Goal: Task Accomplishment & Management: Complete application form

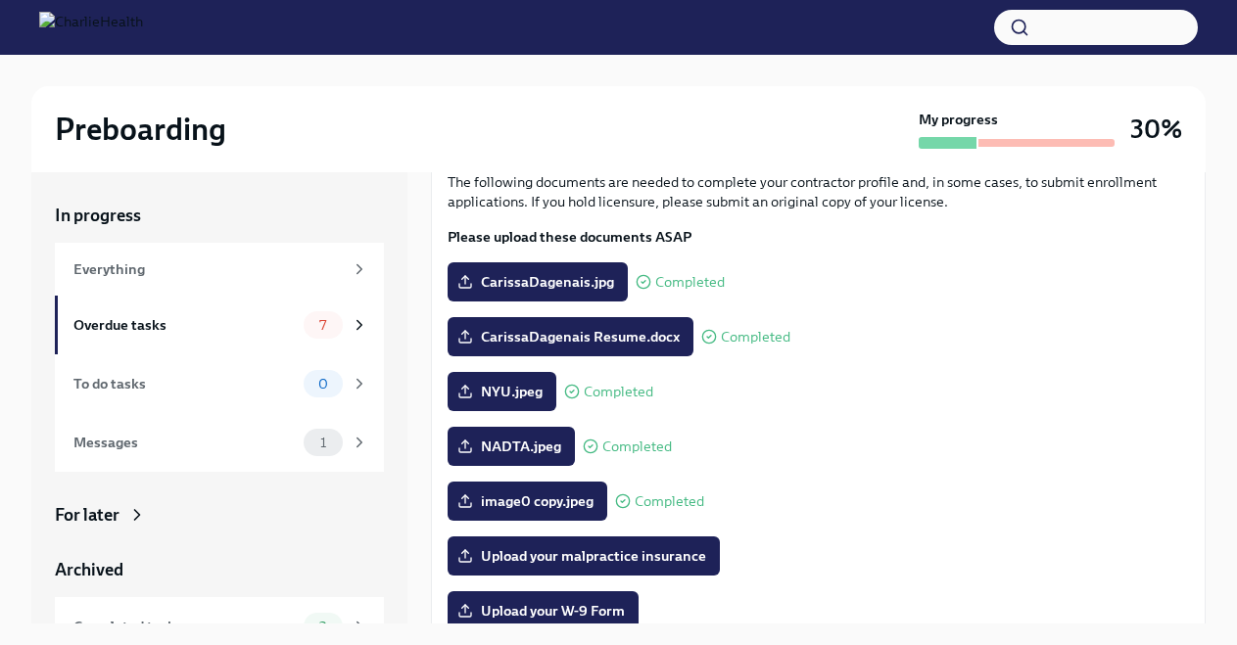
scroll to position [245, 0]
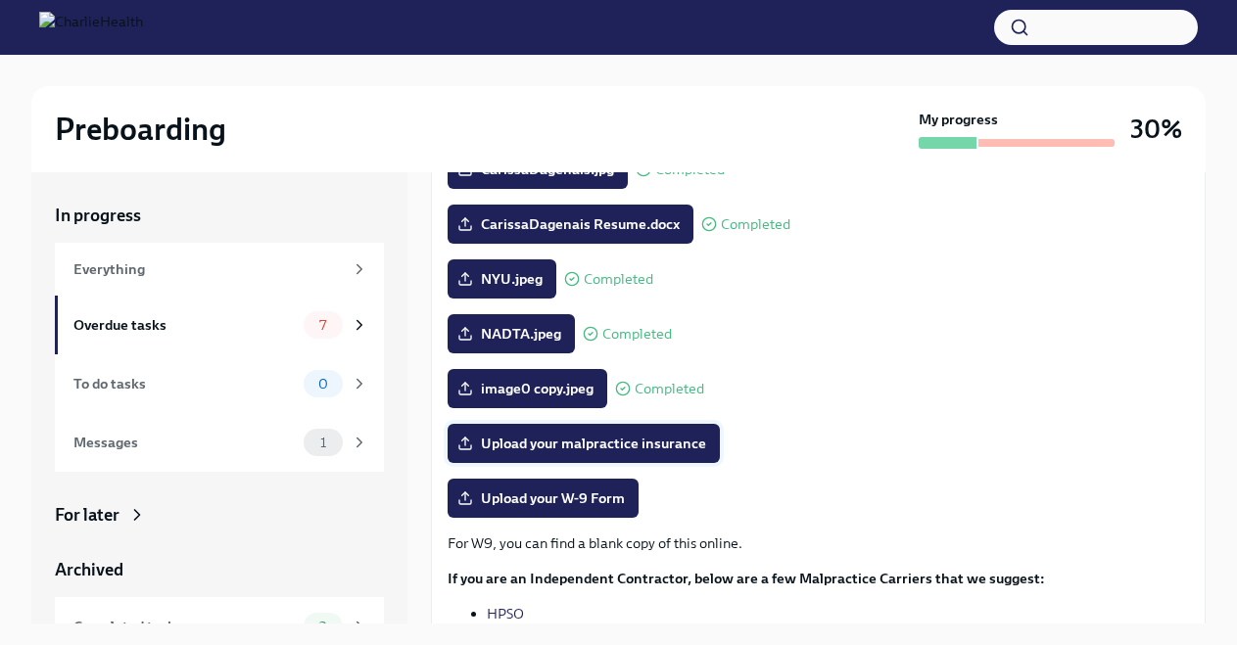
click at [516, 444] on span "Upload your malpractice insurance" at bounding box center [583, 444] width 245 height 20
click at [0, 0] on input "Upload your malpractice insurance" at bounding box center [0, 0] width 0 height 0
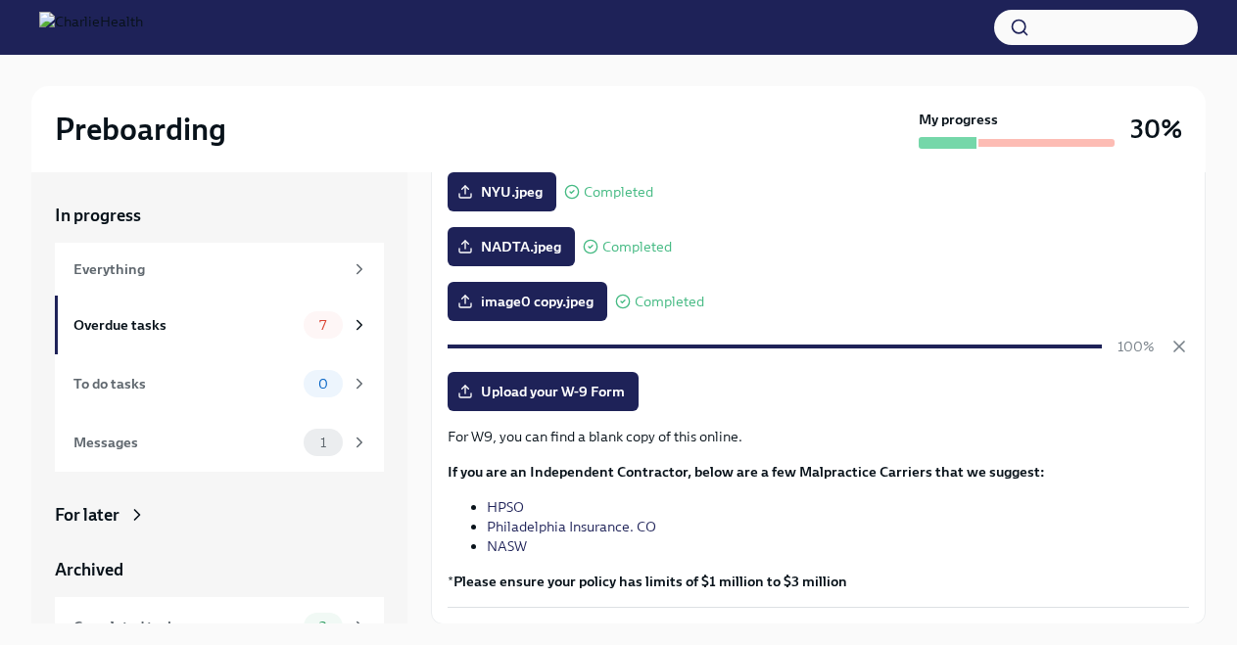
scroll to position [396, 0]
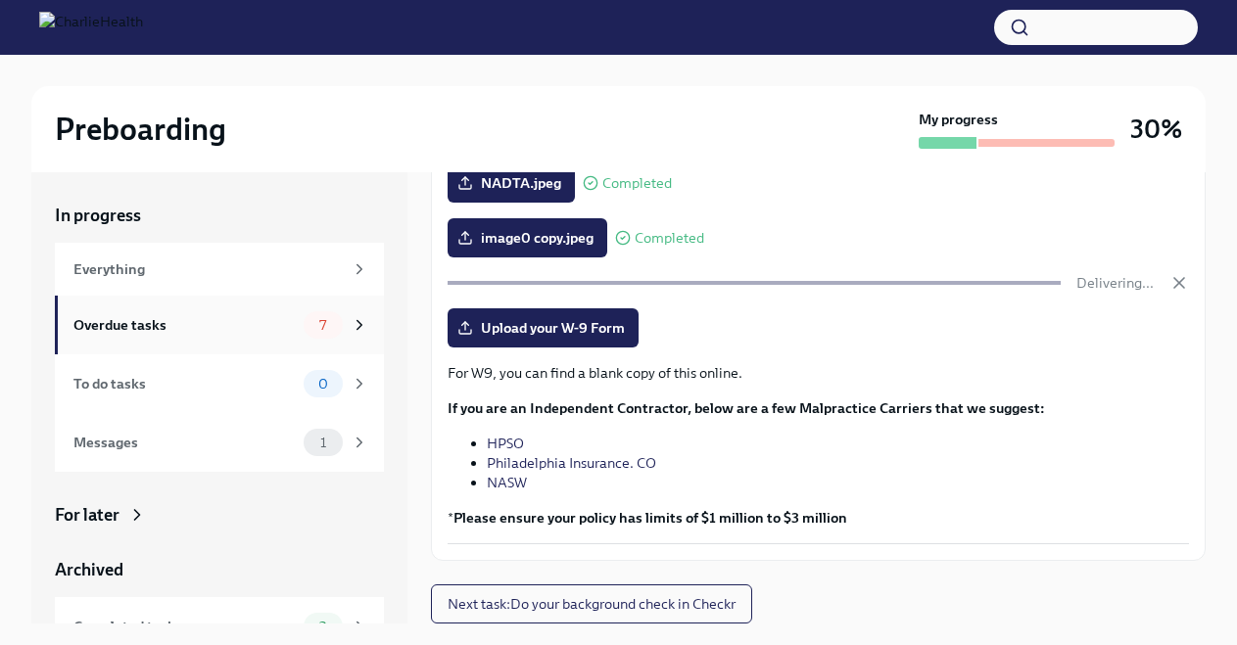
click at [338, 330] on span "7" at bounding box center [322, 325] width 30 height 15
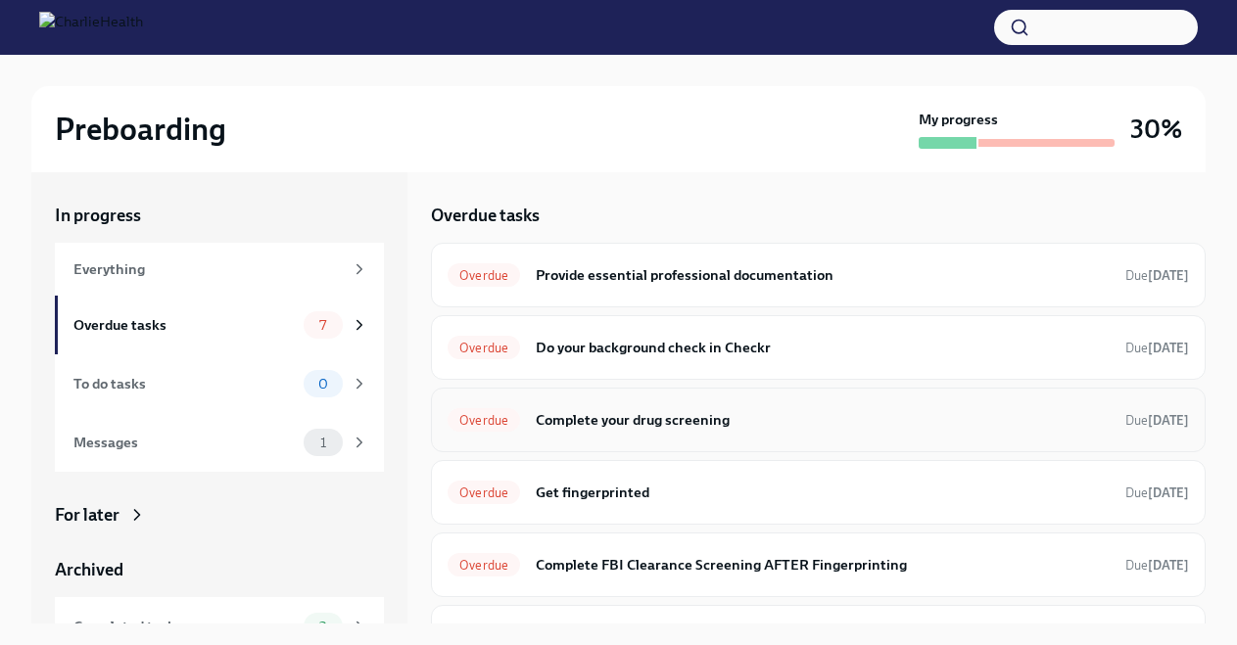
click at [740, 417] on h6 "Complete your drug screening" at bounding box center [823, 420] width 574 height 22
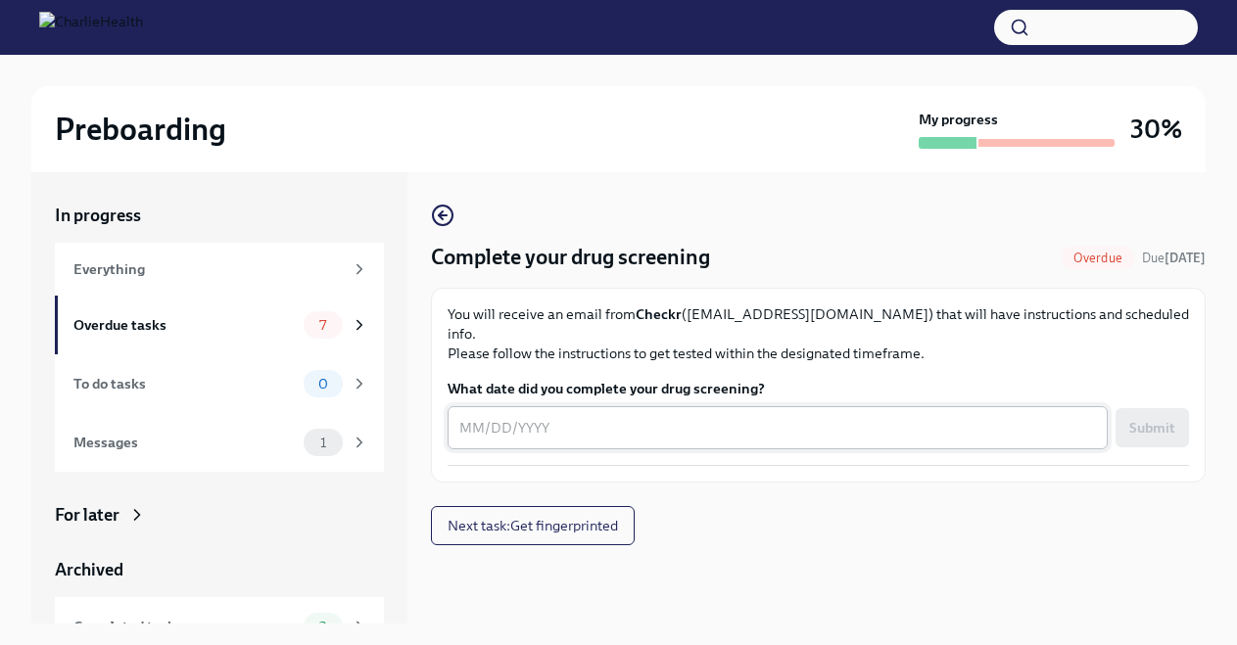
click at [682, 418] on textarea "What date did you complete your drug screening?" at bounding box center [777, 428] width 636 height 24
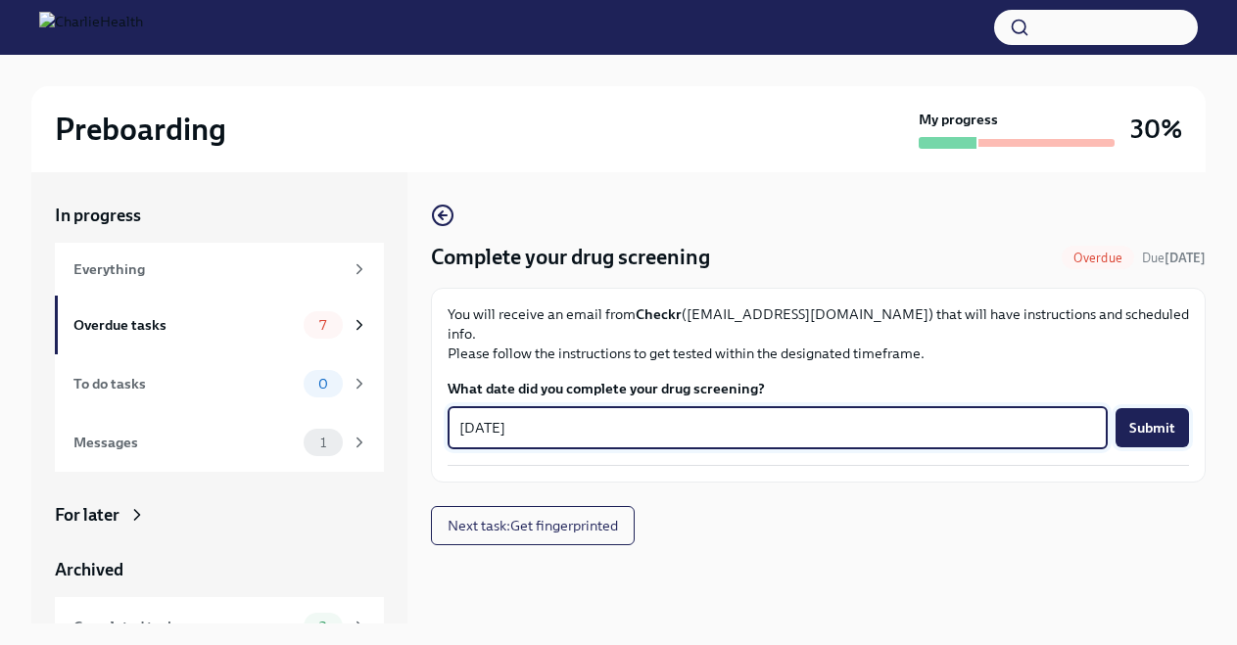
type textarea "[DATE]"
click at [1175, 408] on button "Submit" at bounding box center [1151, 427] width 73 height 39
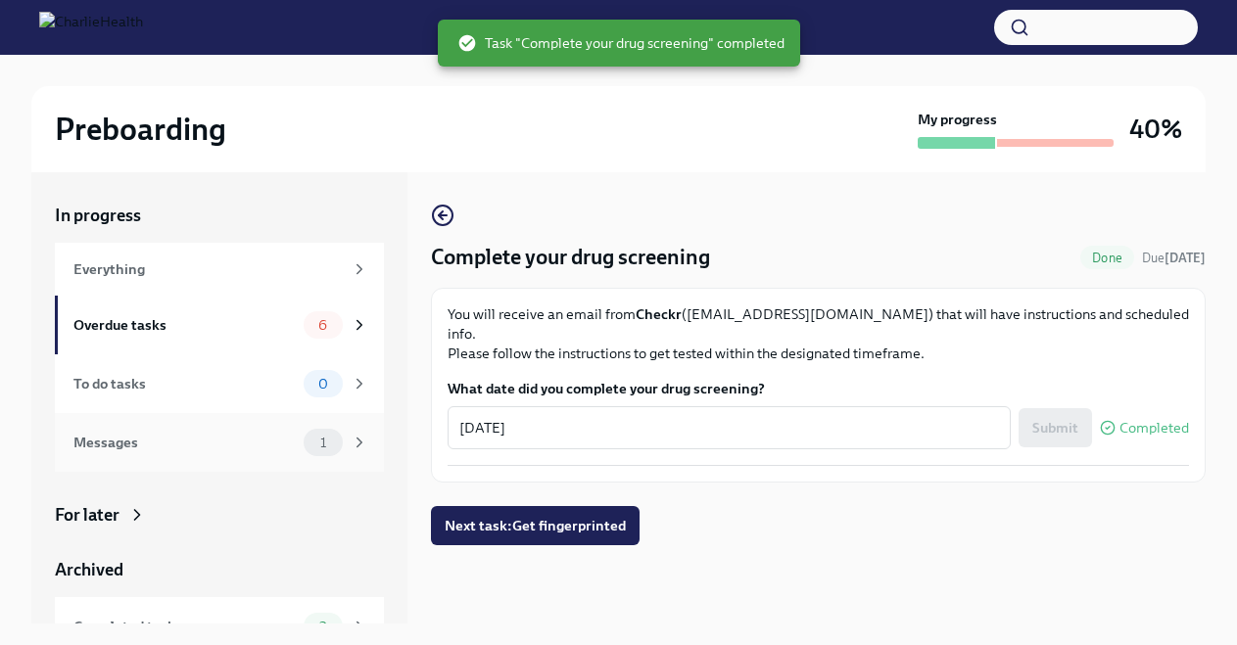
click at [156, 441] on div "Messages" at bounding box center [184, 443] width 222 height 22
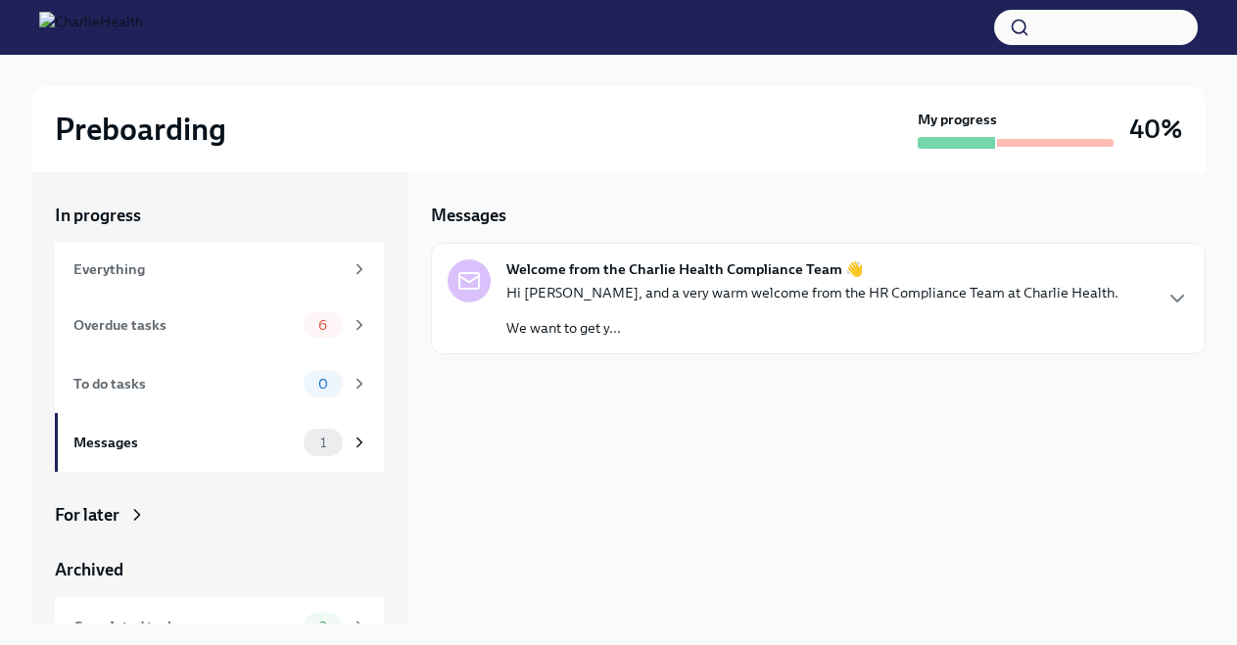
click at [678, 291] on p "Hi [PERSON_NAME], and a very warm welcome from the HR Compliance Team at Charli…" at bounding box center [812, 293] width 612 height 20
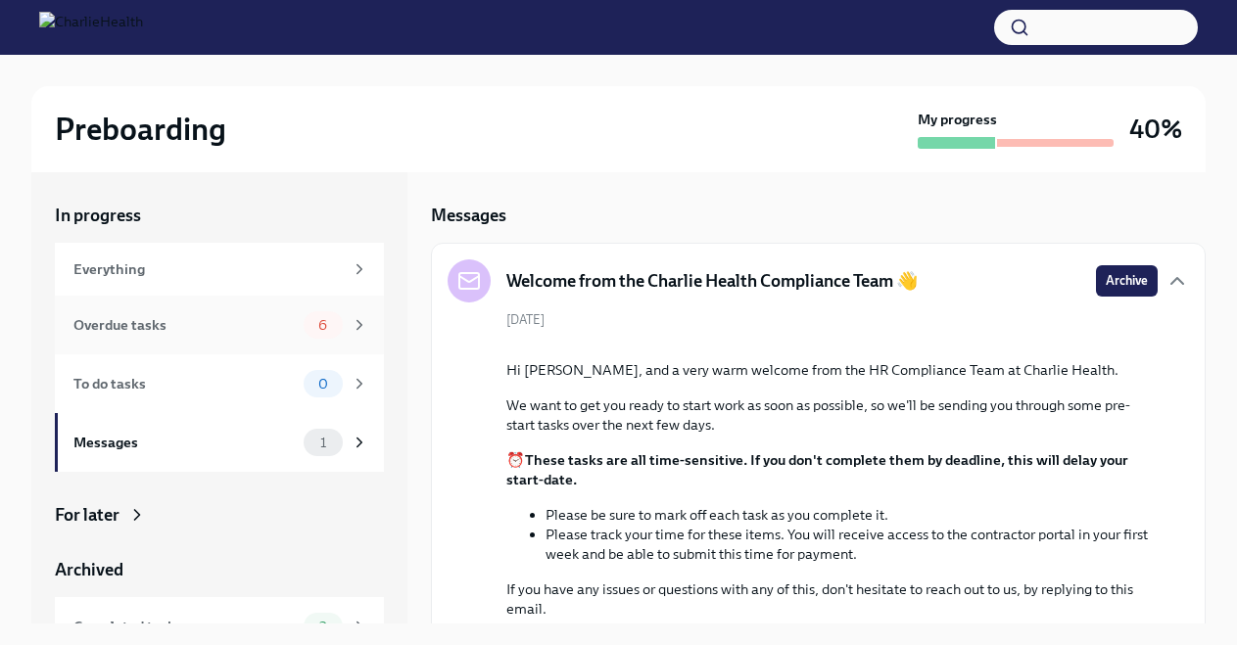
click at [266, 333] on div "Overdue tasks" at bounding box center [184, 325] width 222 height 22
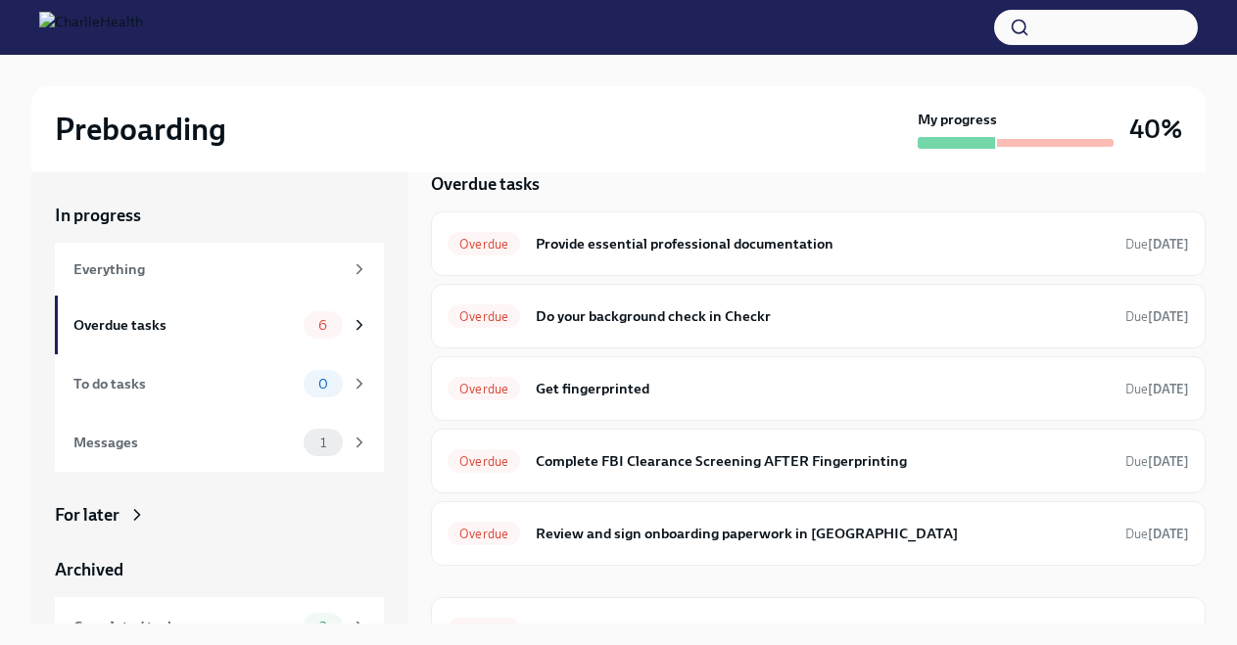
scroll to position [70, 0]
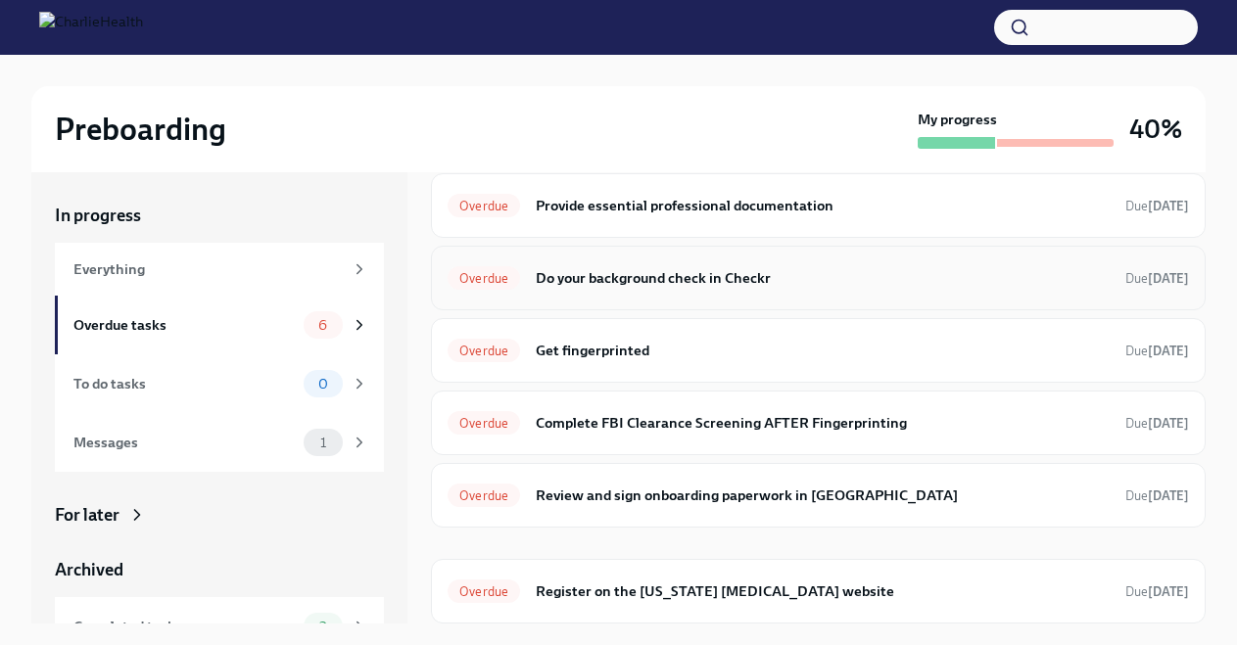
click at [577, 296] on div "Overdue Do your background check in Checkr Due [DATE]" at bounding box center [818, 278] width 775 height 65
click at [568, 268] on h6 "Do your background check in Checkr" at bounding box center [823, 278] width 574 height 22
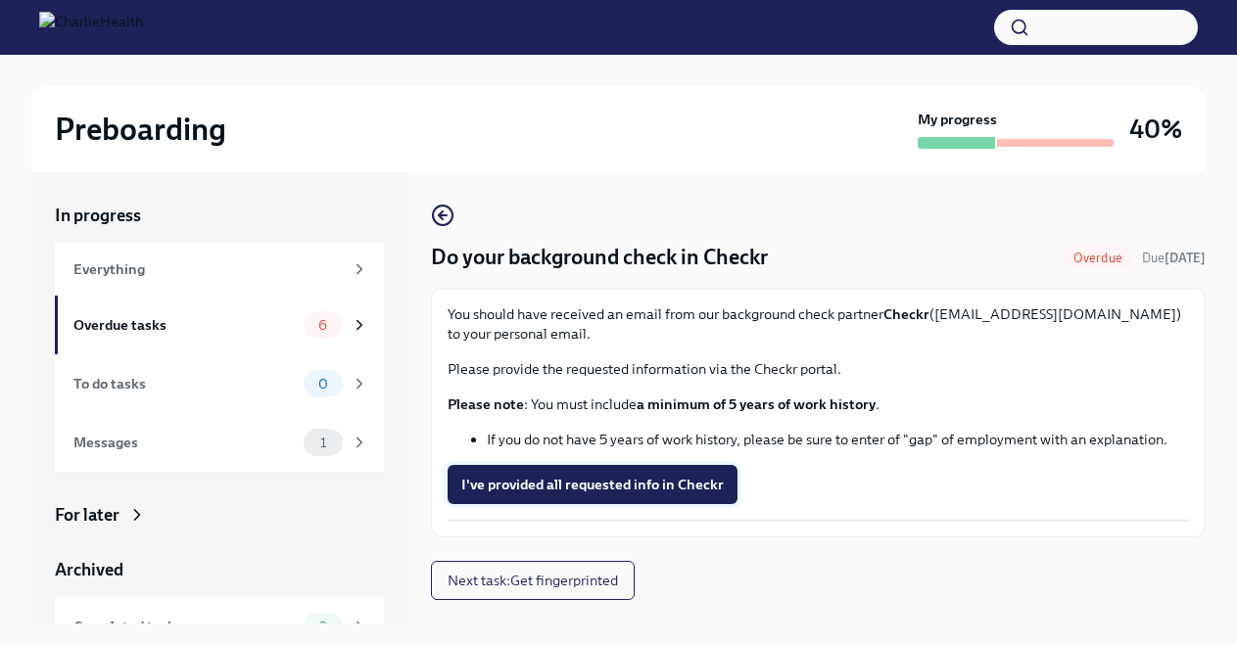
click at [593, 497] on button "I've provided all requested info in Checkr" at bounding box center [592, 484] width 290 height 39
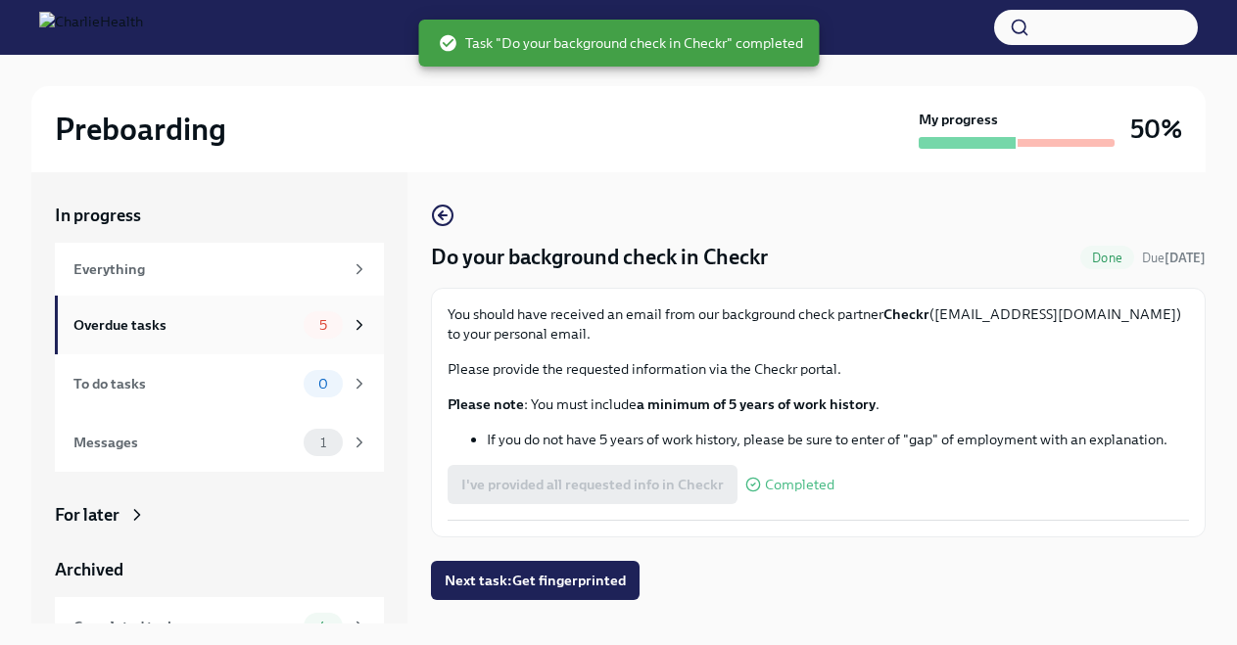
click at [242, 315] on div "Overdue tasks" at bounding box center [184, 325] width 222 height 22
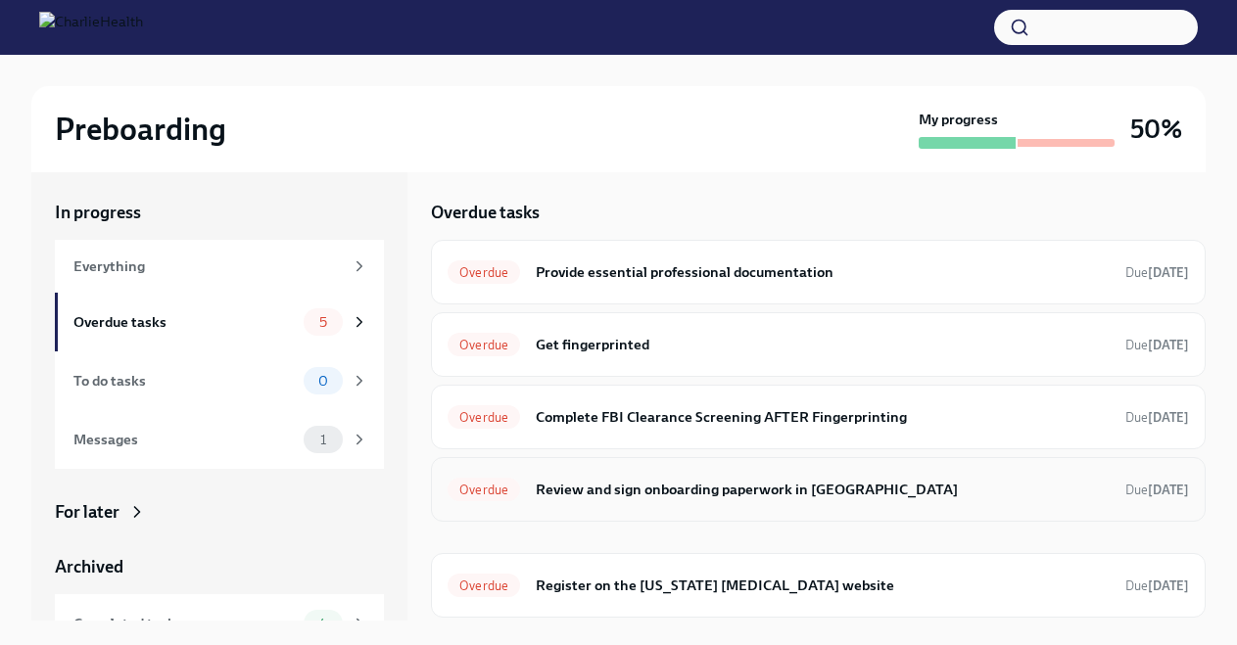
scroll to position [1, 0]
